Goal: Information Seeking & Learning: Learn about a topic

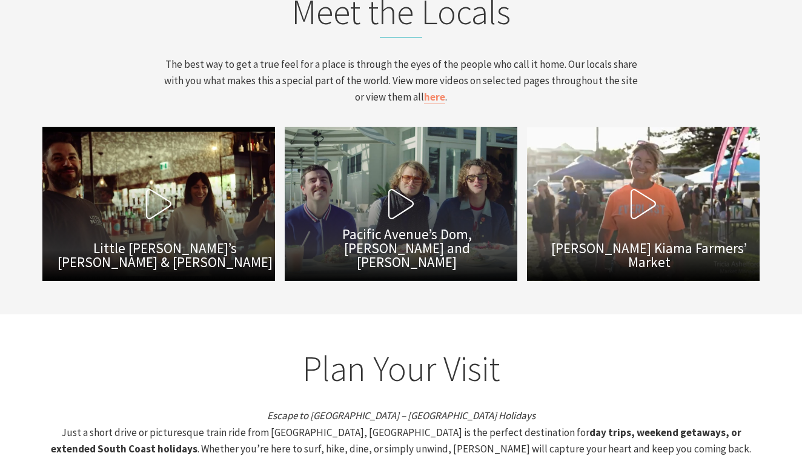
scroll to position [3665, 0]
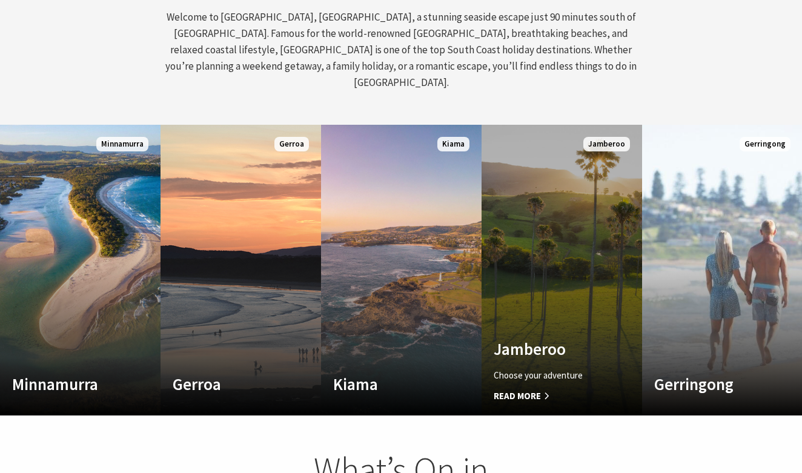
scroll to position [575, 0]
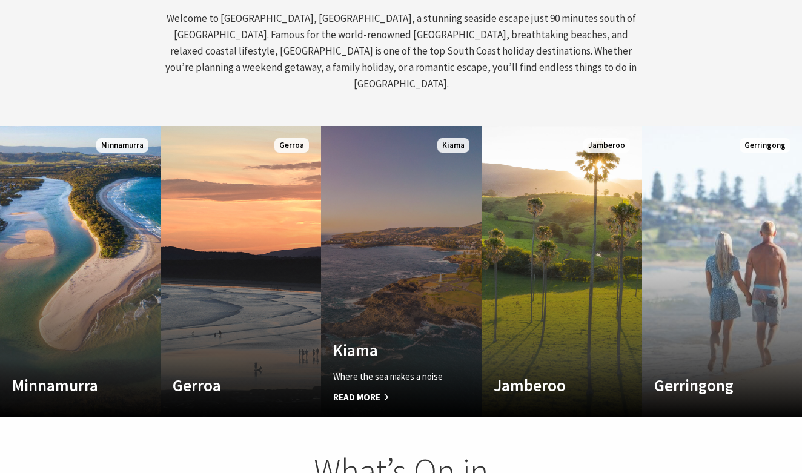
click at [392, 242] on link "Custom Image Used Kiama Where the sea makes a noise Read More Kiama" at bounding box center [401, 271] width 160 height 291
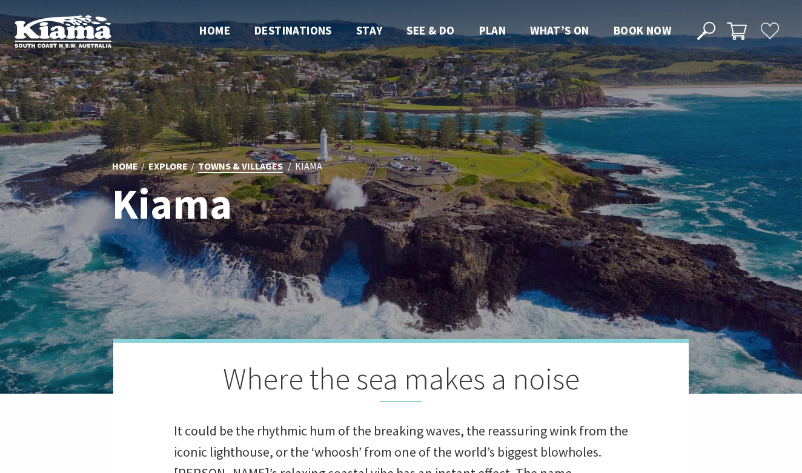
click at [248, 164] on link "Towns & Villages" at bounding box center [240, 166] width 85 height 13
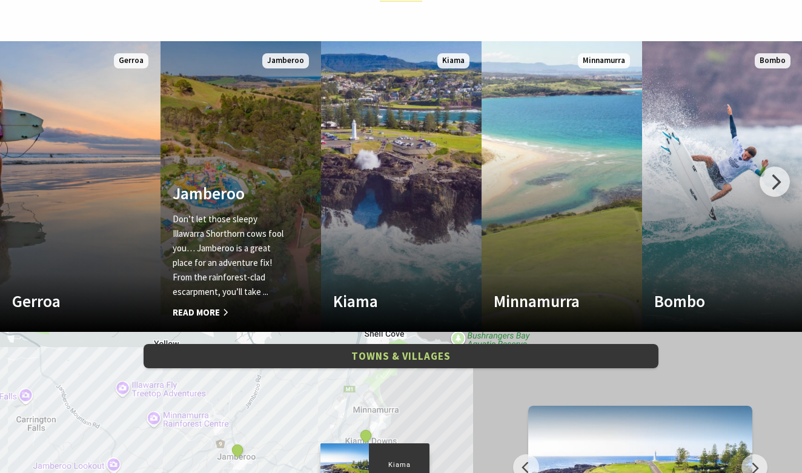
scroll to position [522, 0]
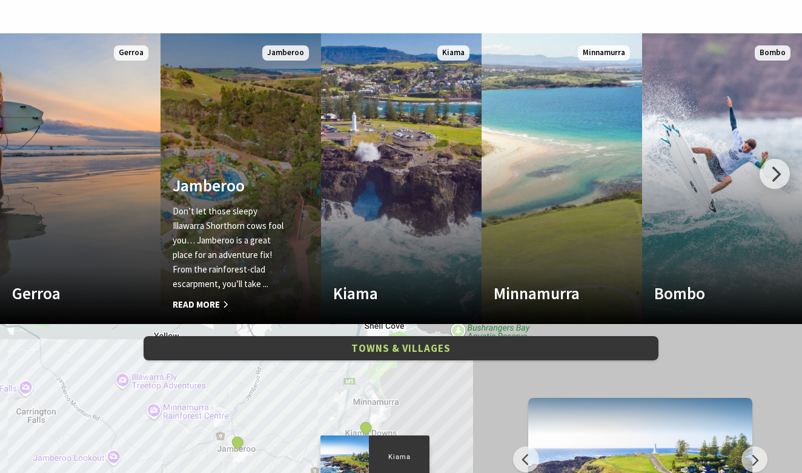
click at [245, 176] on h4 "Jamberoo" at bounding box center [229, 185] width 112 height 19
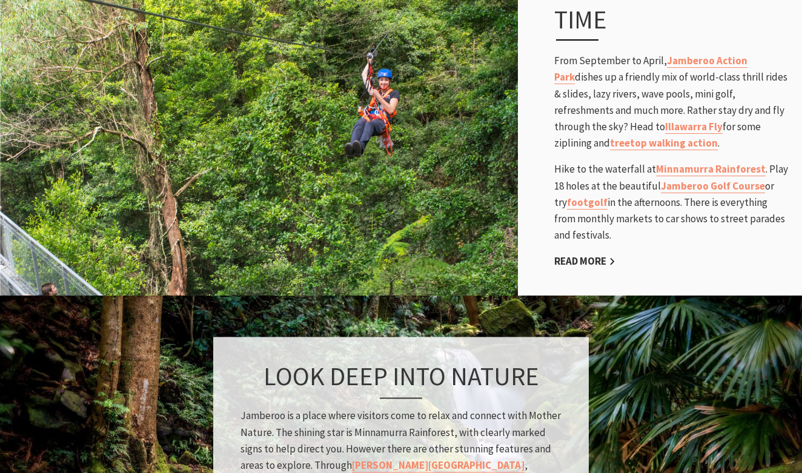
scroll to position [833, 0]
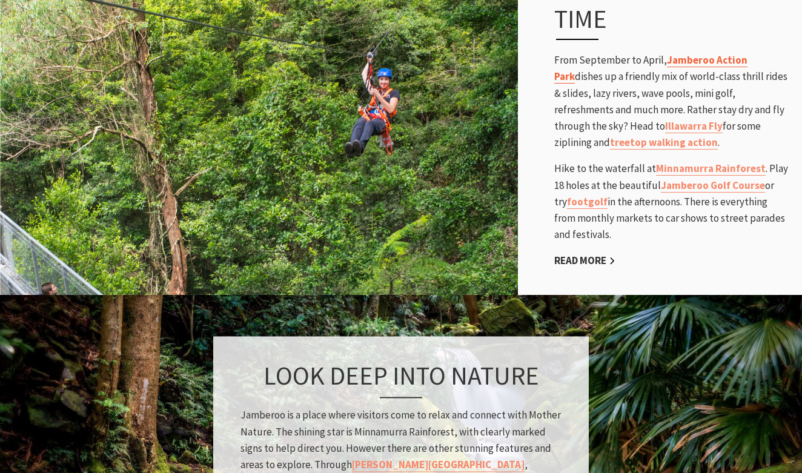
click at [719, 60] on link "Jamberoo Action Park" at bounding box center [650, 68] width 193 height 30
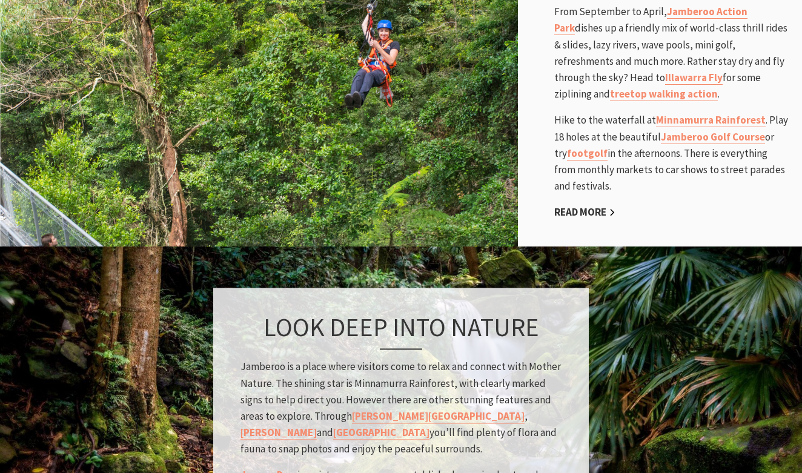
scroll to position [931, 0]
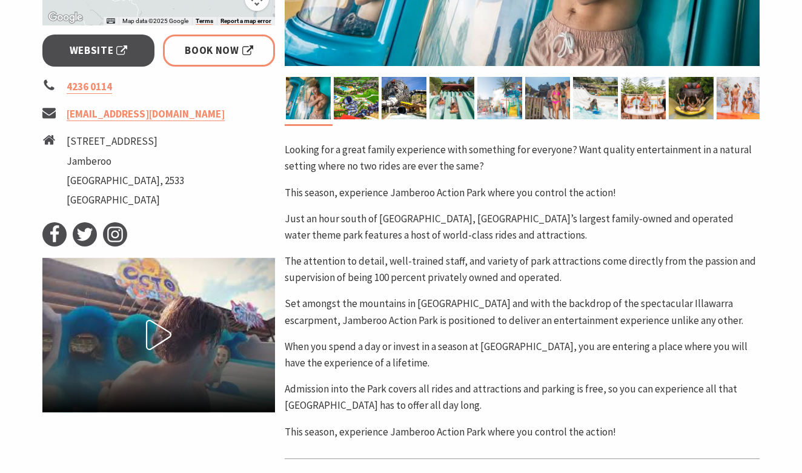
scroll to position [474, 0]
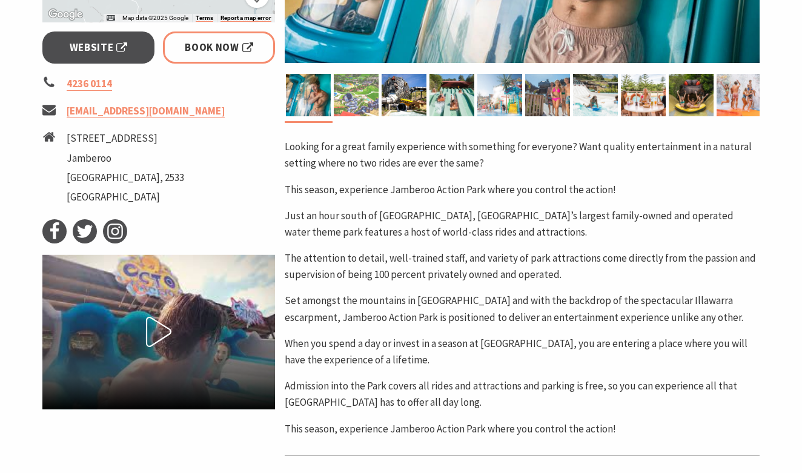
click at [357, 103] on img at bounding box center [356, 95] width 45 height 42
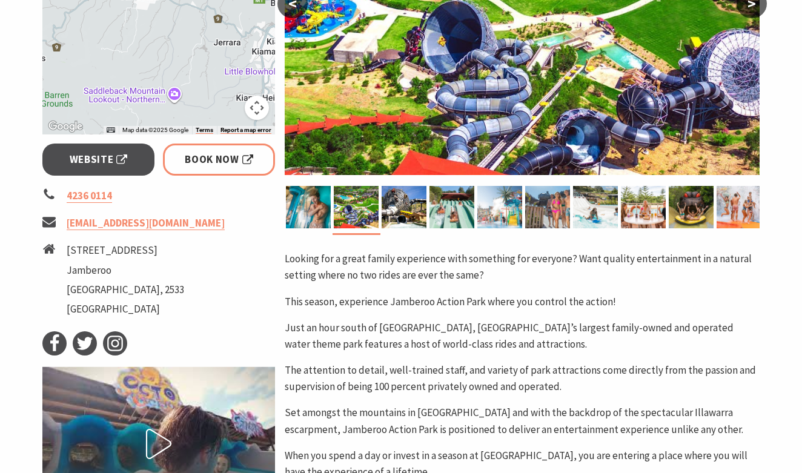
scroll to position [236, 0]
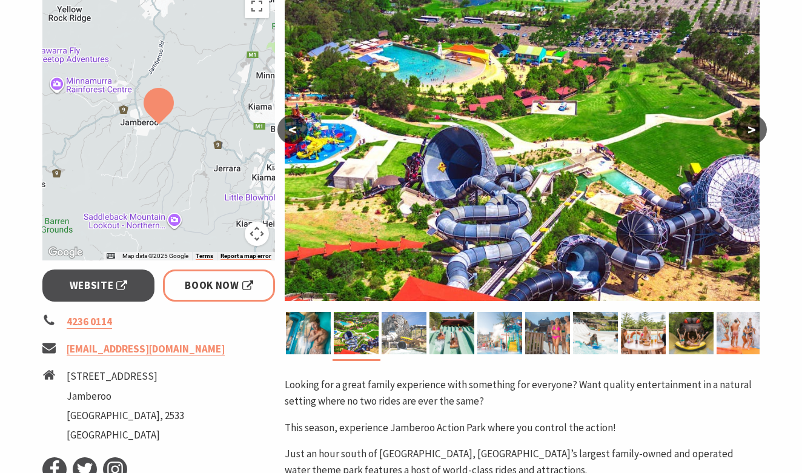
click at [405, 349] on img at bounding box center [404, 333] width 45 height 42
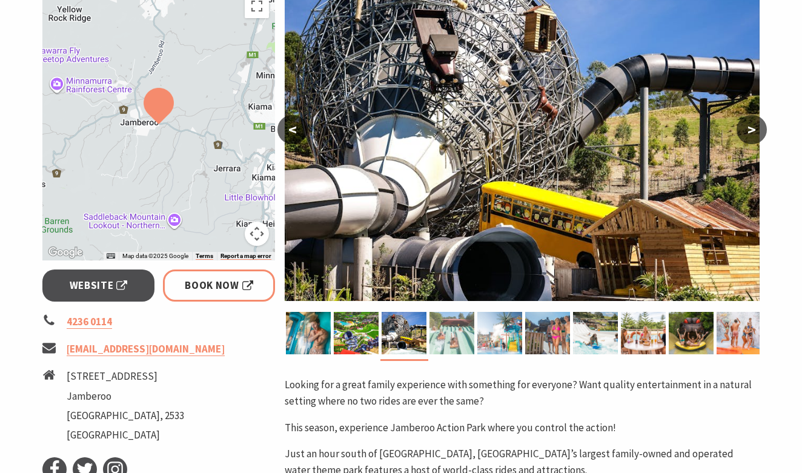
click at [452, 340] on img at bounding box center [451, 333] width 45 height 42
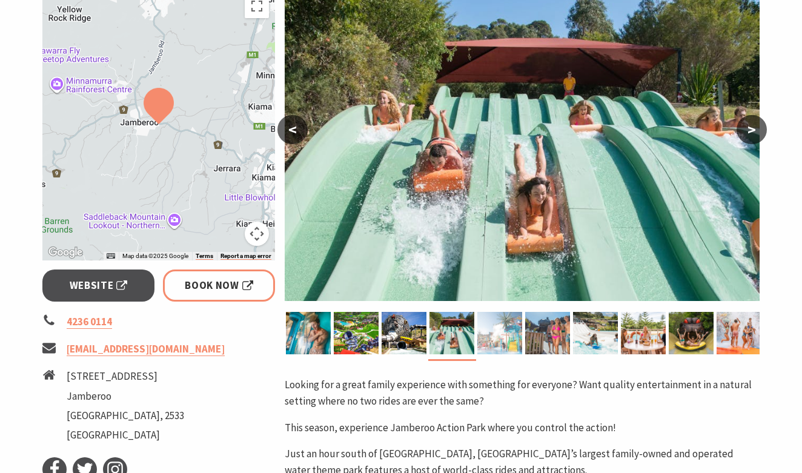
click at [495, 337] on img at bounding box center [499, 333] width 45 height 42
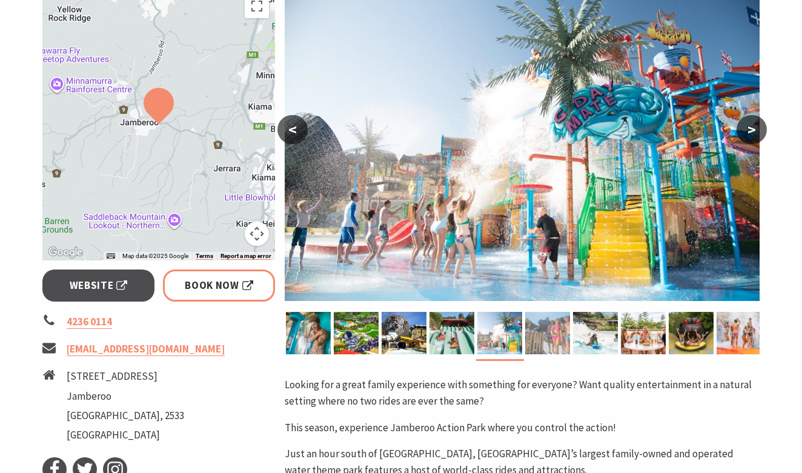
click at [546, 336] on img at bounding box center [547, 333] width 45 height 42
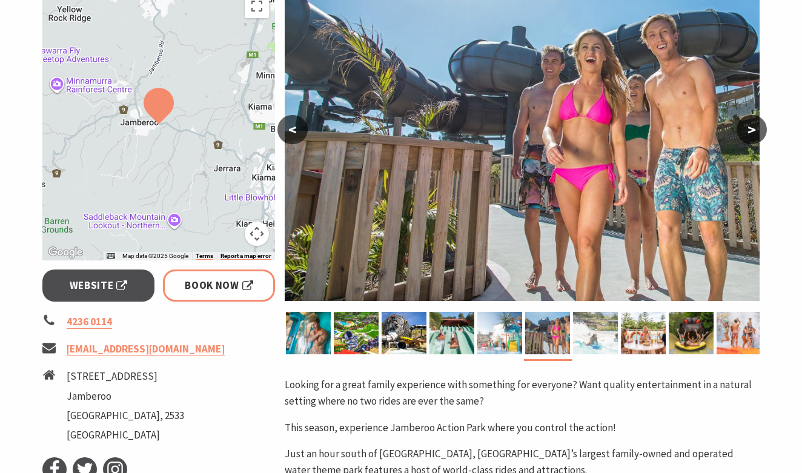
click at [595, 334] on img at bounding box center [595, 333] width 45 height 42
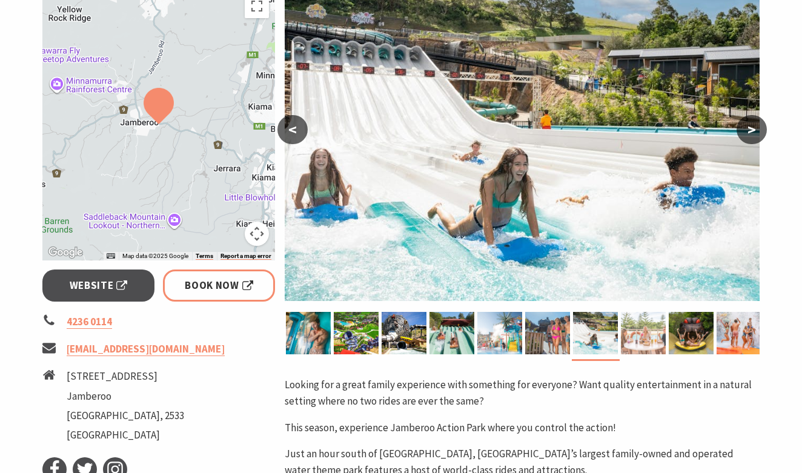
click at [630, 338] on img at bounding box center [643, 333] width 45 height 42
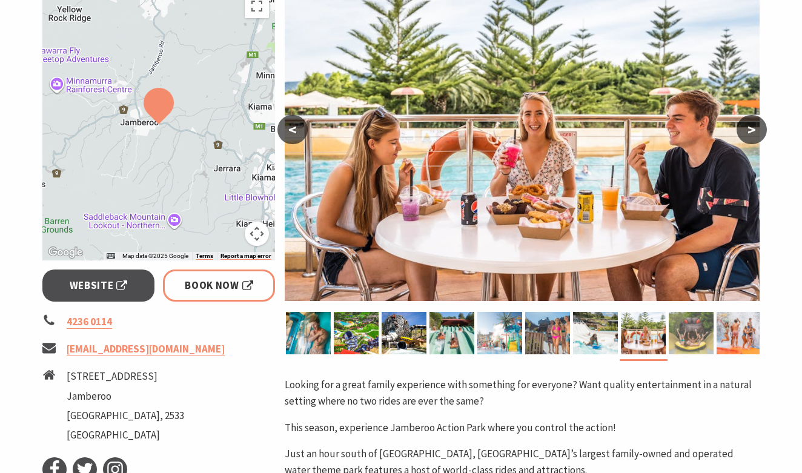
click at [688, 337] on img at bounding box center [691, 333] width 45 height 42
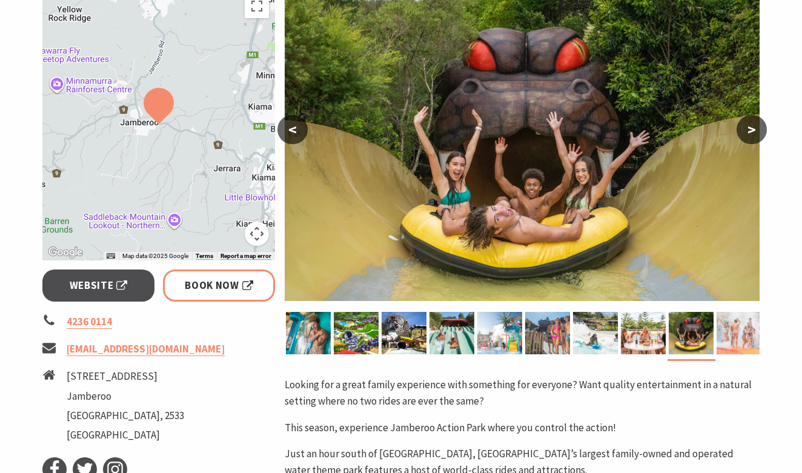
click at [742, 333] on img at bounding box center [738, 333] width 45 height 42
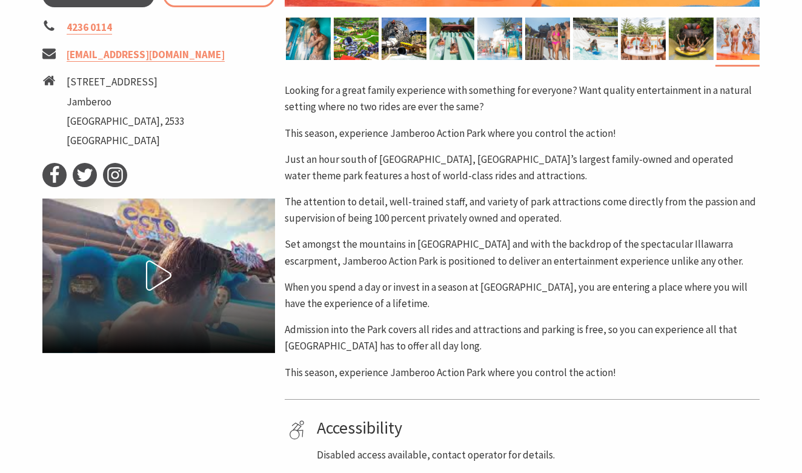
scroll to position [377, 0]
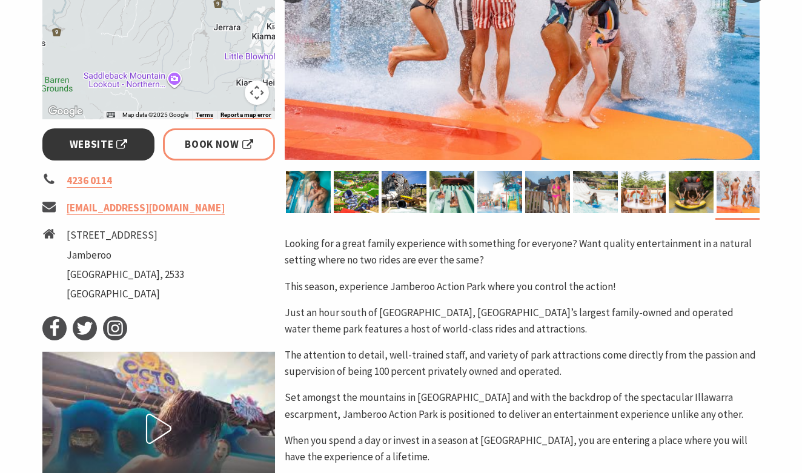
click at [81, 145] on span "Website" at bounding box center [99, 144] width 58 height 16
